Goal: Find specific page/section: Find specific page/section

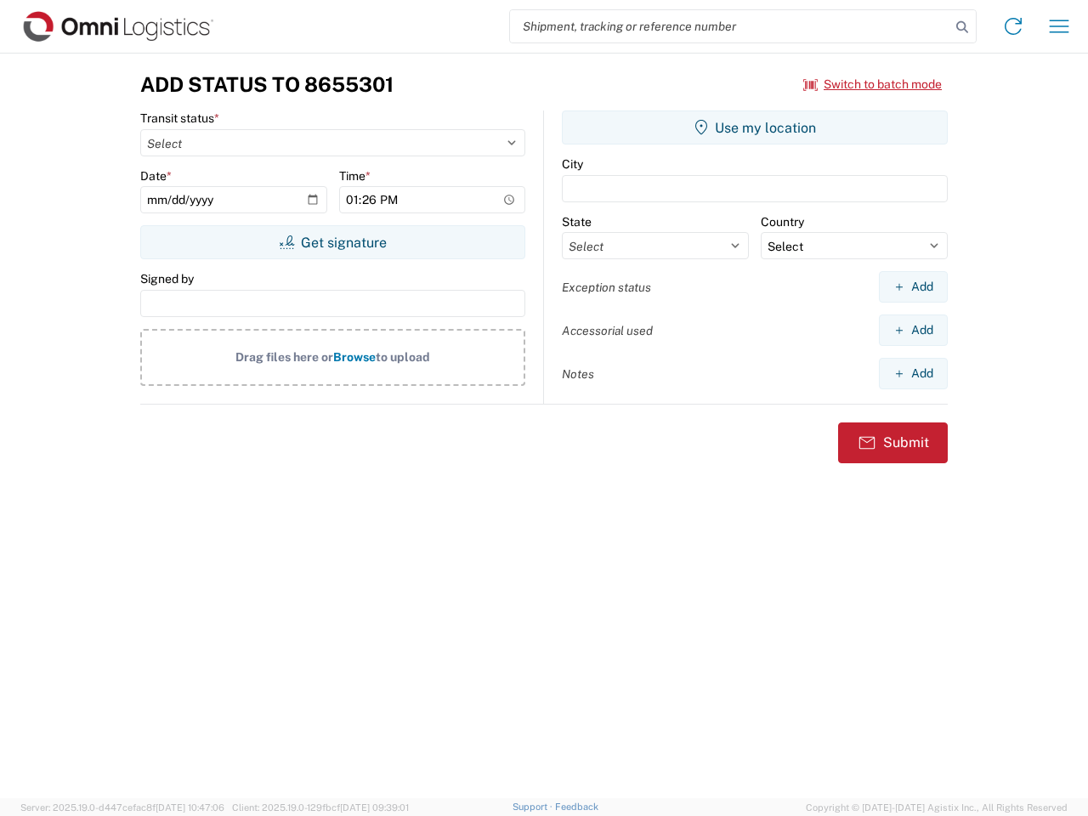
click at [730, 26] on input "search" at bounding box center [730, 26] width 440 height 32
click at [962, 27] on icon at bounding box center [962, 27] width 24 height 24
click at [1013, 26] on icon at bounding box center [1013, 26] width 27 height 27
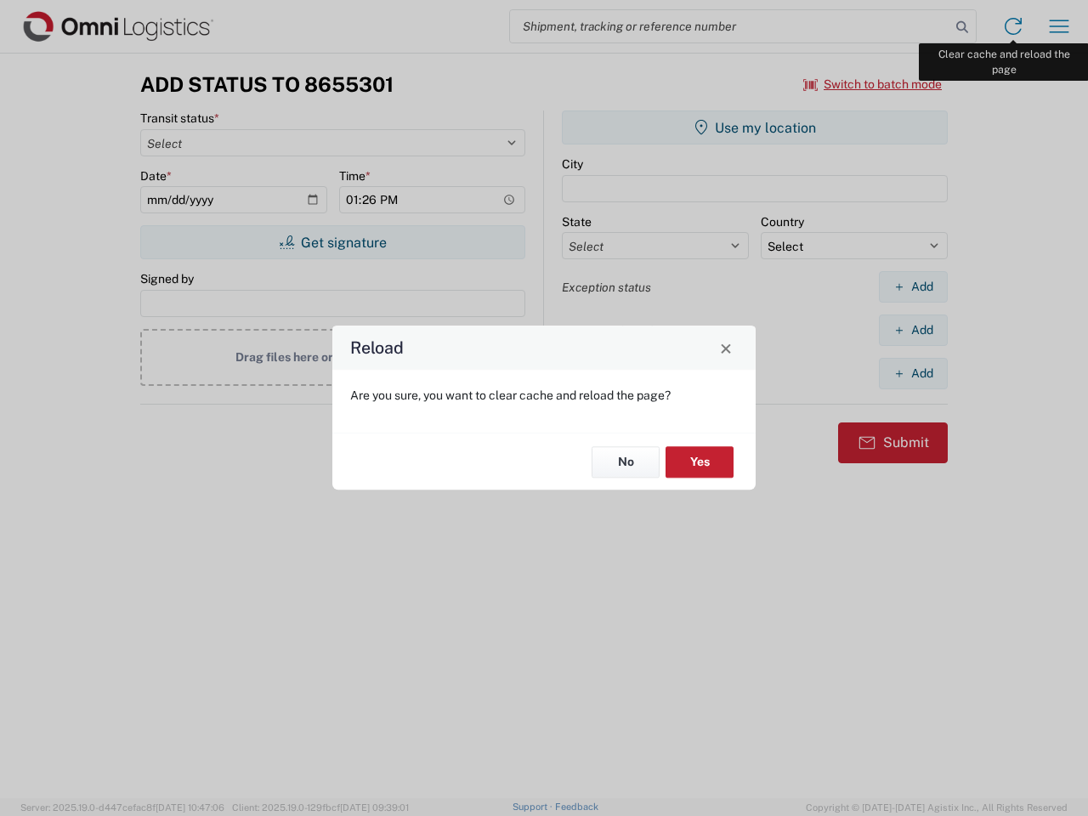
click at [1059, 26] on div "Reload Are you sure, you want to clear cache and reload the page? No Yes" at bounding box center [544, 408] width 1088 height 816
click at [873, 84] on div "Reload Are you sure, you want to clear cache and reload the page? No Yes" at bounding box center [544, 408] width 1088 height 816
click at [332, 242] on div "Reload Are you sure, you want to clear cache and reload the page? No Yes" at bounding box center [544, 408] width 1088 height 816
click at [755, 128] on div "Reload Are you sure, you want to clear cache and reload the page? No Yes" at bounding box center [544, 408] width 1088 height 816
click at [913, 286] on div "Reload Are you sure, you want to clear cache and reload the page? No Yes" at bounding box center [544, 408] width 1088 height 816
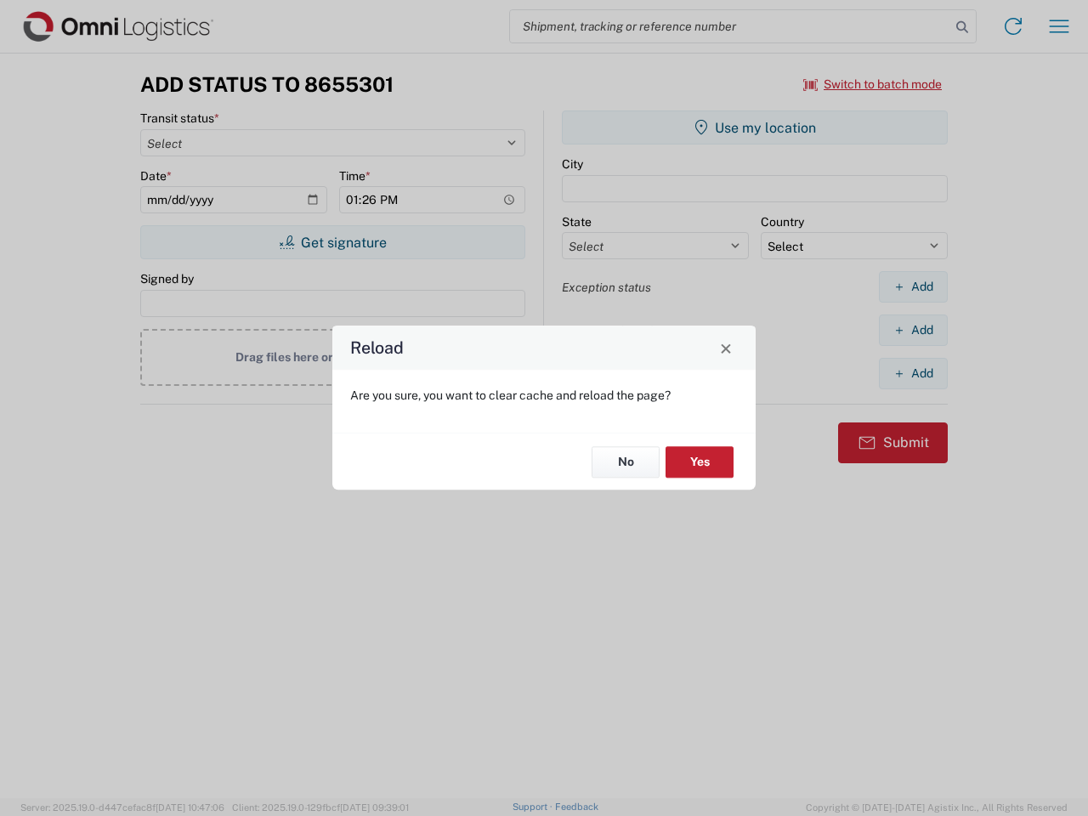
click at [913, 330] on div "Reload Are you sure, you want to clear cache and reload the page? No Yes" at bounding box center [544, 408] width 1088 height 816
click at [913, 373] on div "Reload Are you sure, you want to clear cache and reload the page? No Yes" at bounding box center [544, 408] width 1088 height 816
